Goal: Use online tool/utility: Utilize a website feature to perform a specific function

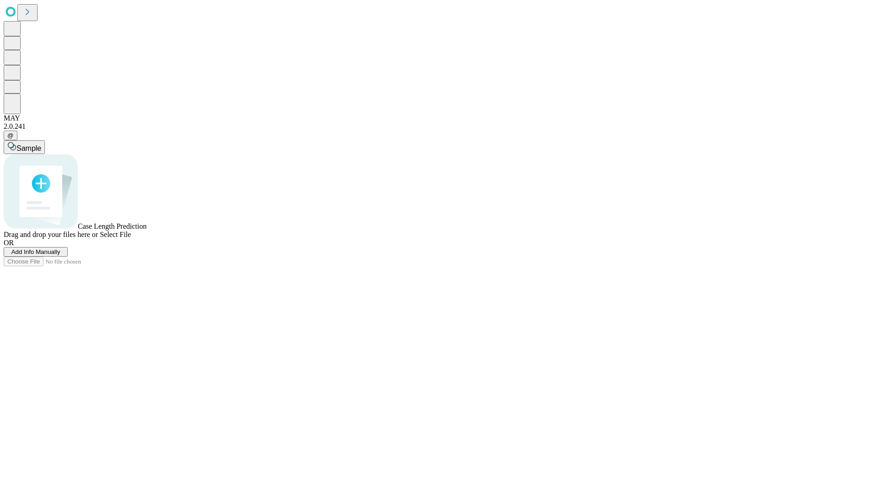
click at [60, 255] on span "Add Info Manually" at bounding box center [35, 251] width 49 height 7
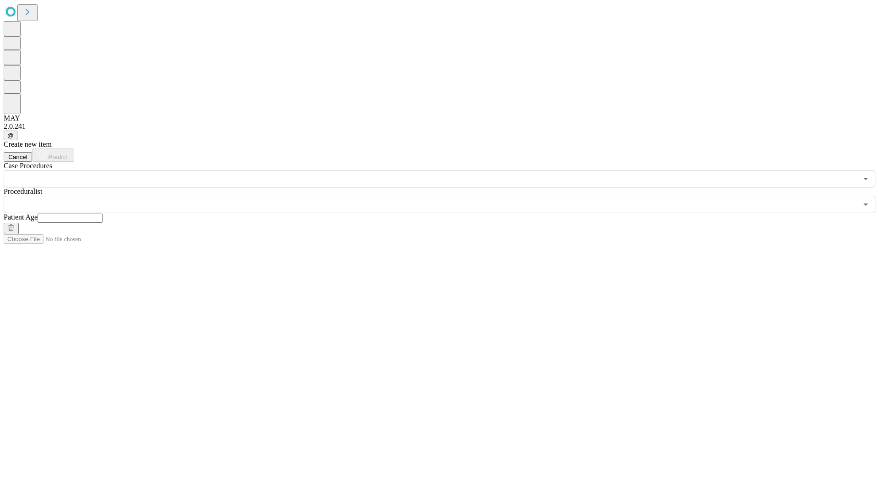
click at [103, 213] on input "text" at bounding box center [70, 217] width 65 height 9
type input "**"
click at [446, 196] on input "text" at bounding box center [431, 204] width 854 height 17
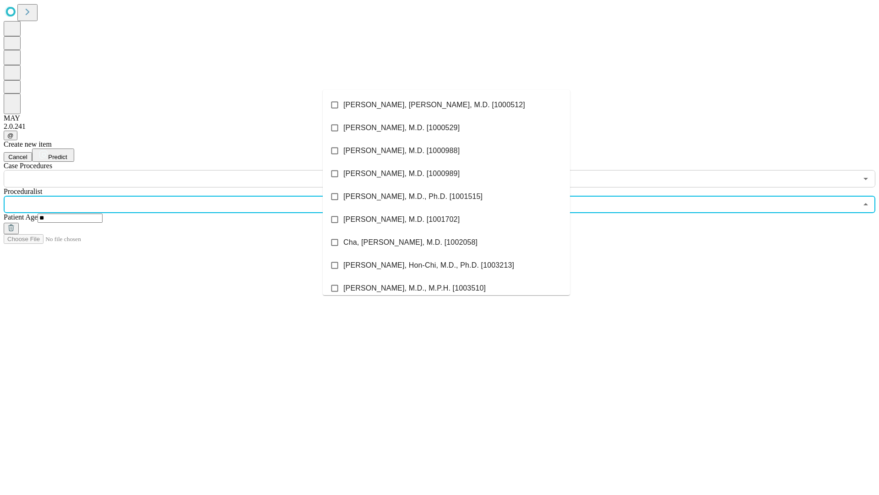
click at [446, 105] on li "[PERSON_NAME], [PERSON_NAME], M.D. [1000512]" at bounding box center [446, 104] width 247 height 23
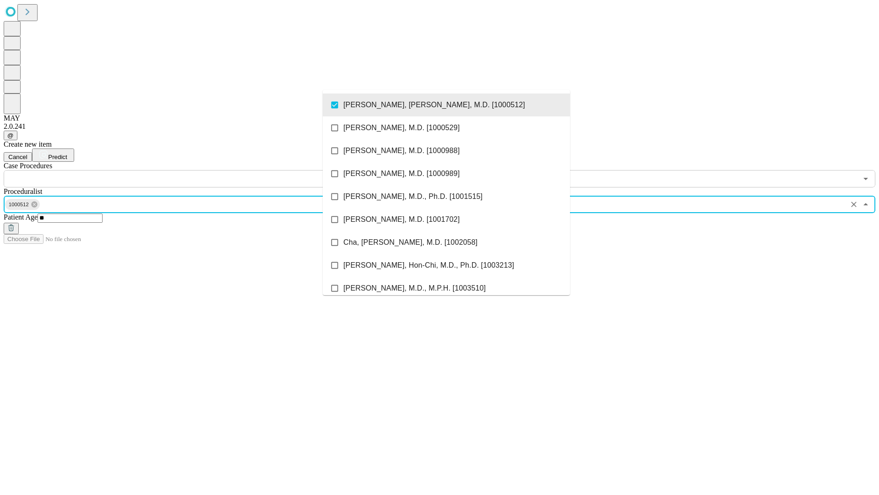
click at [192, 170] on input "text" at bounding box center [431, 178] width 854 height 17
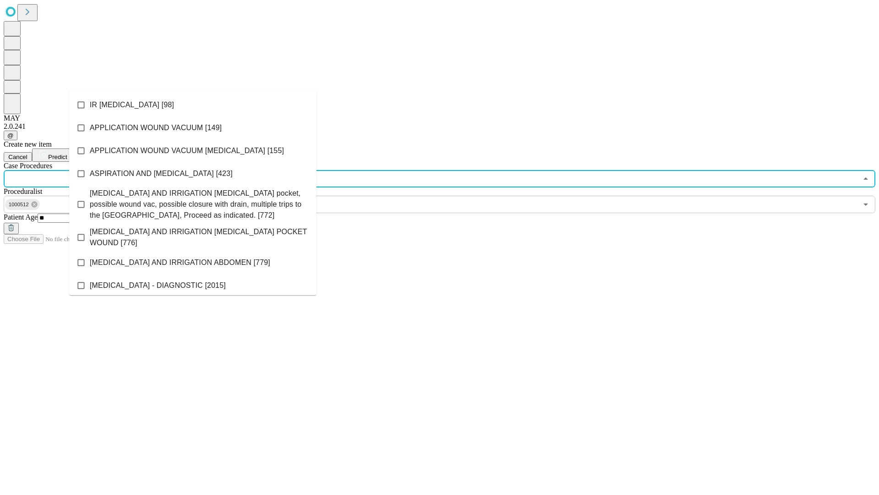
click at [193, 105] on li "IR [MEDICAL_DATA] [98]" at bounding box center [192, 104] width 247 height 23
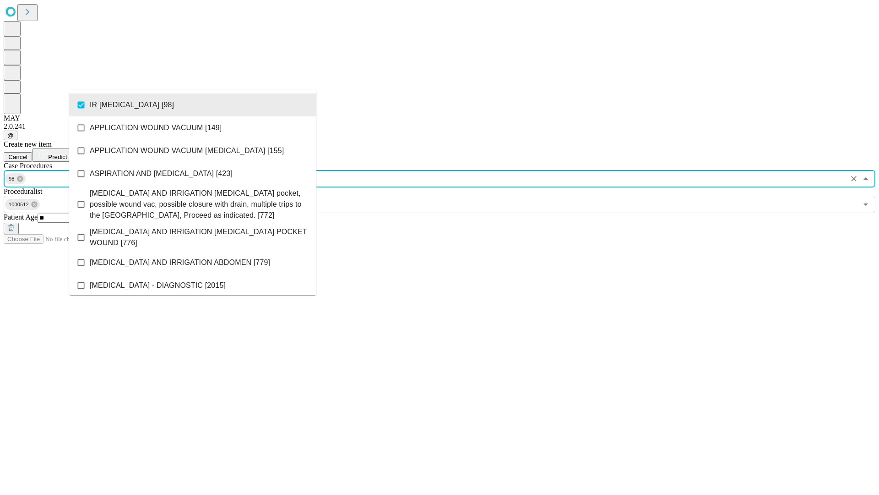
click at [67, 153] on span "Predict" at bounding box center [57, 156] width 19 height 7
